Goal: Unclear: Browse casually

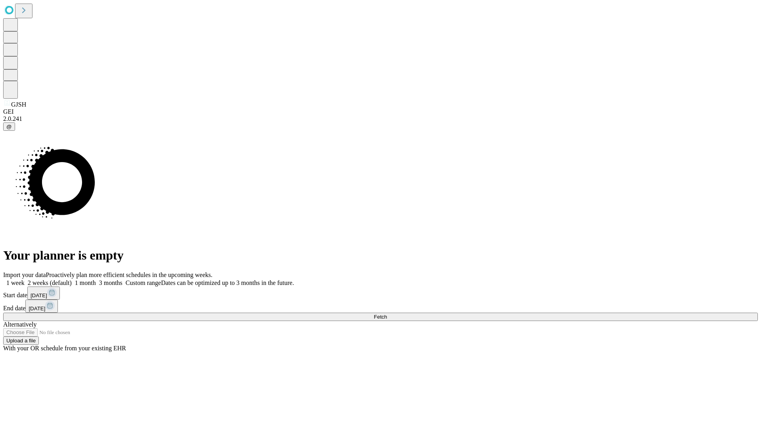
click at [387, 314] on span "Fetch" at bounding box center [380, 317] width 13 height 6
